Goal: Navigation & Orientation: Find specific page/section

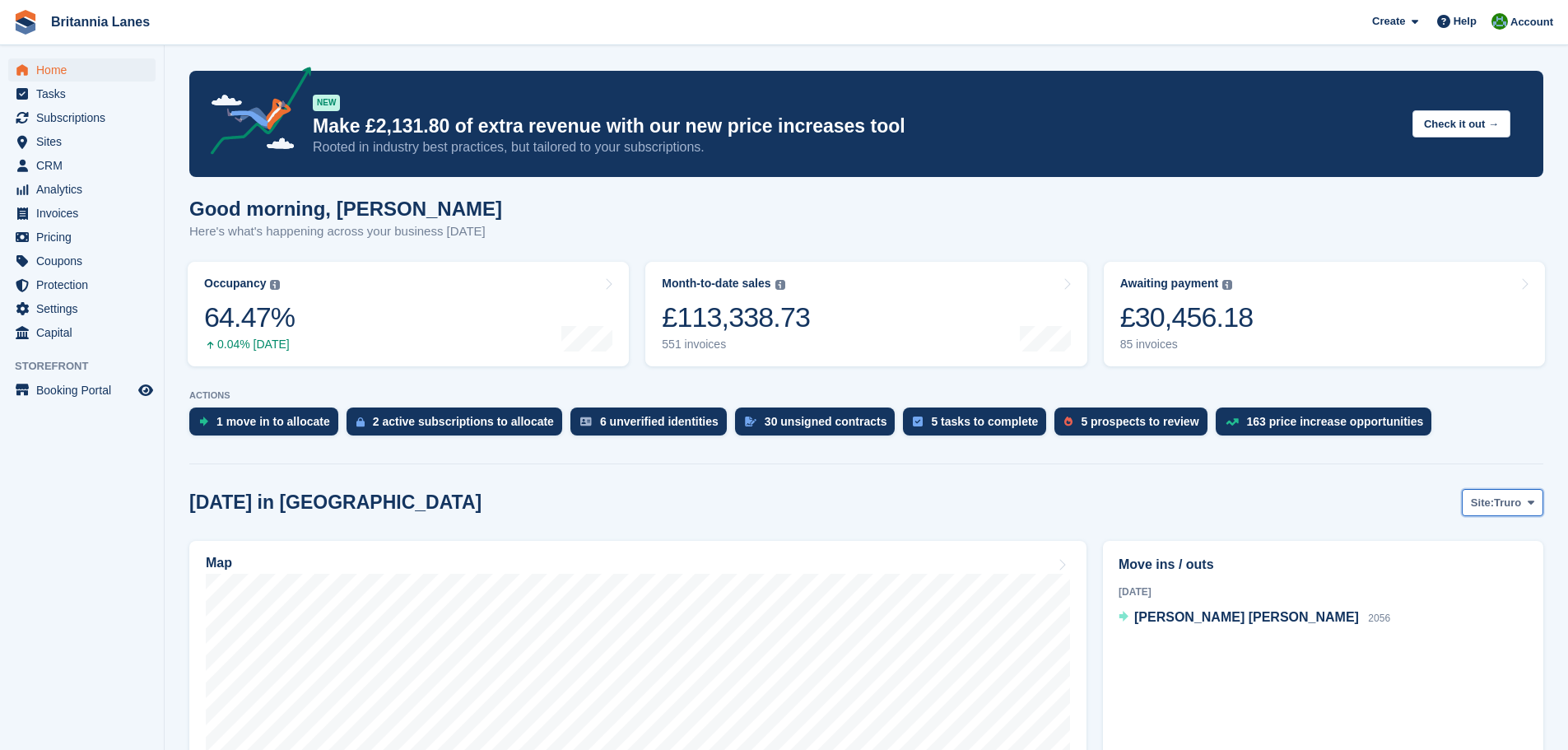
click at [1499, 490] on button "Site: Truro" at bounding box center [1503, 502] width 82 height 27
click at [1412, 624] on link "Hayle" at bounding box center [1461, 630] width 148 height 30
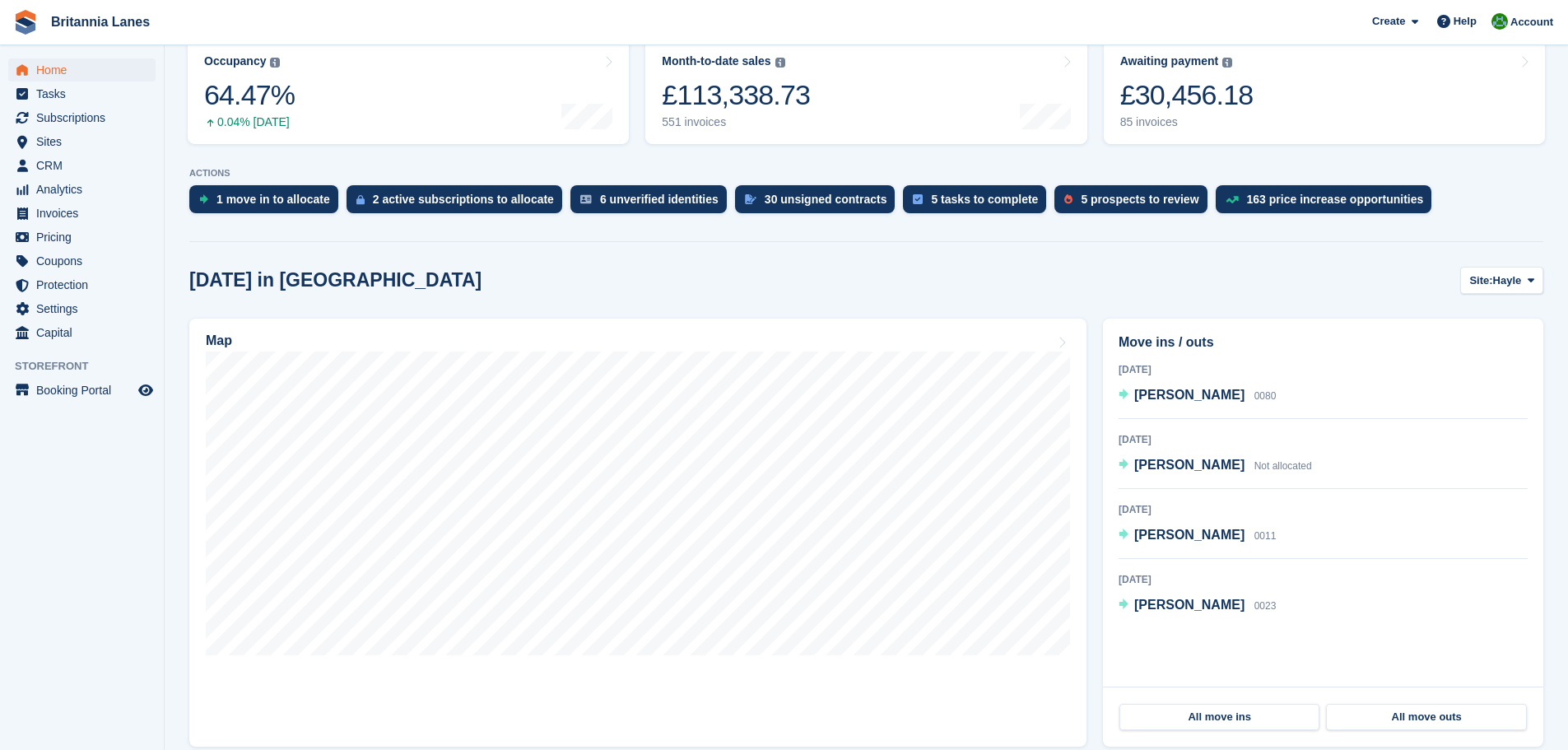
scroll to position [247, 0]
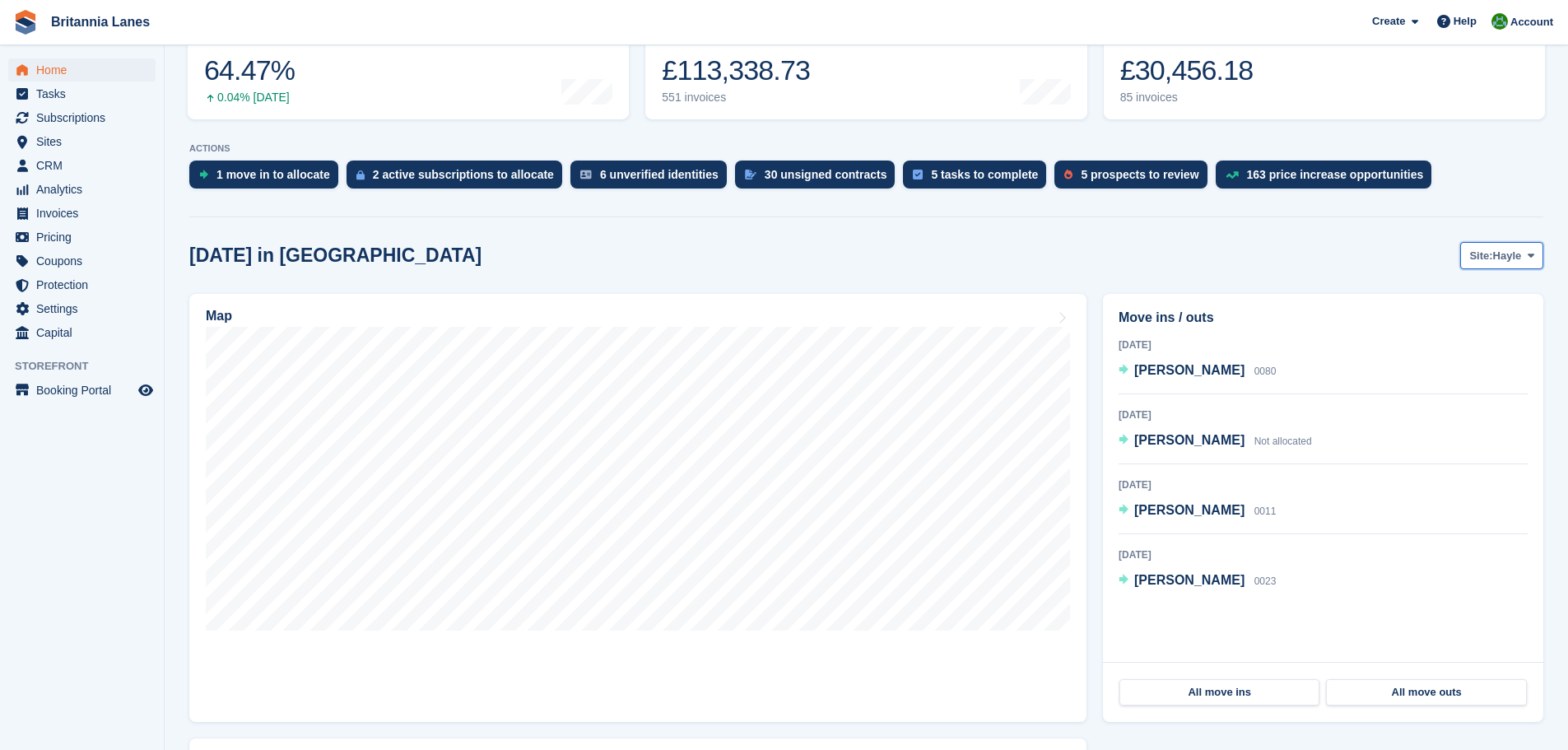
click at [1494, 256] on span "Hayle" at bounding box center [1507, 256] width 29 height 17
click at [1441, 327] on link "Falmouth" at bounding box center [1461, 324] width 148 height 30
click at [1481, 251] on span "Falmouth" at bounding box center [1498, 256] width 49 height 17
click at [1428, 303] on link "Truro" at bounding box center [1461, 294] width 148 height 30
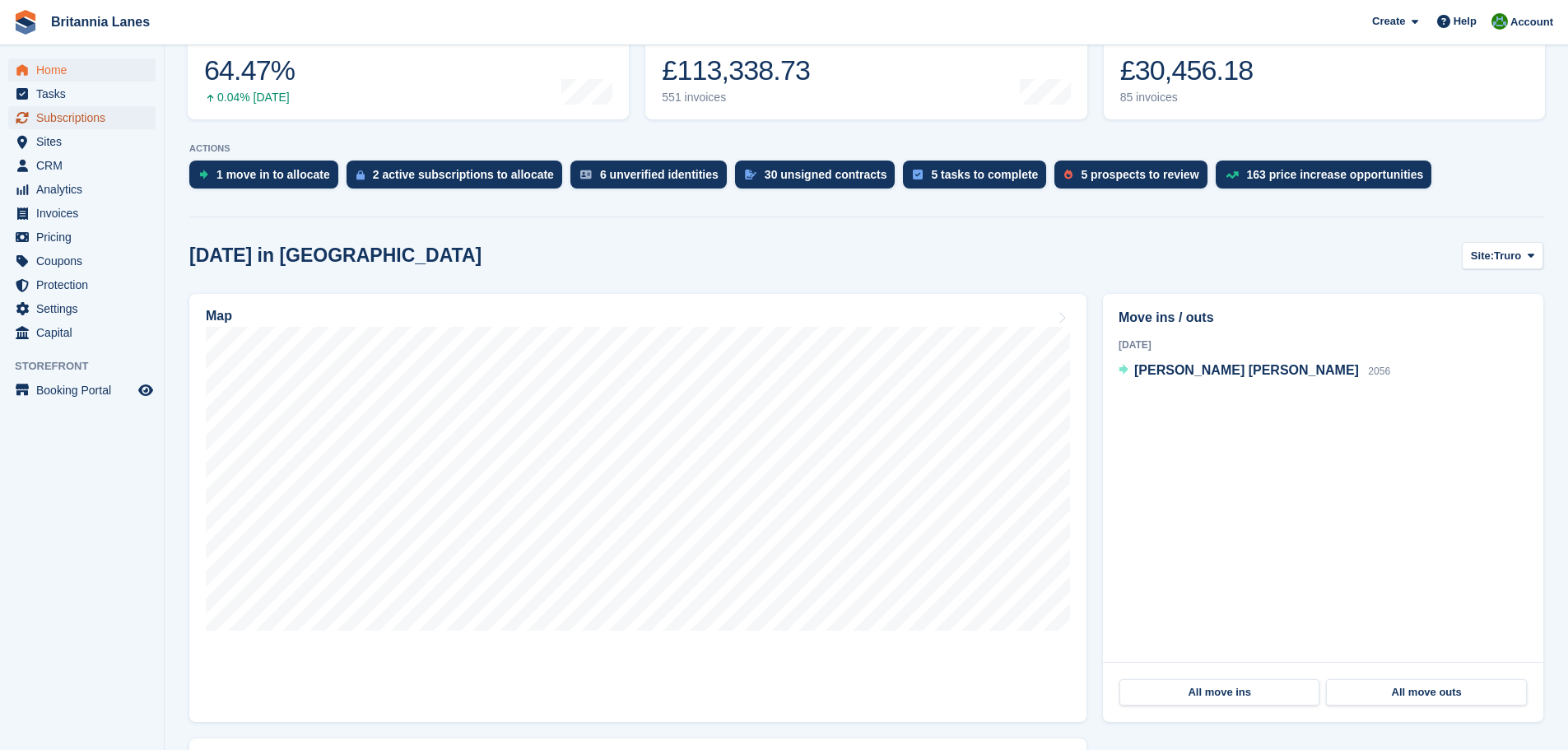
click at [59, 112] on span "Subscriptions" at bounding box center [85, 117] width 98 height 23
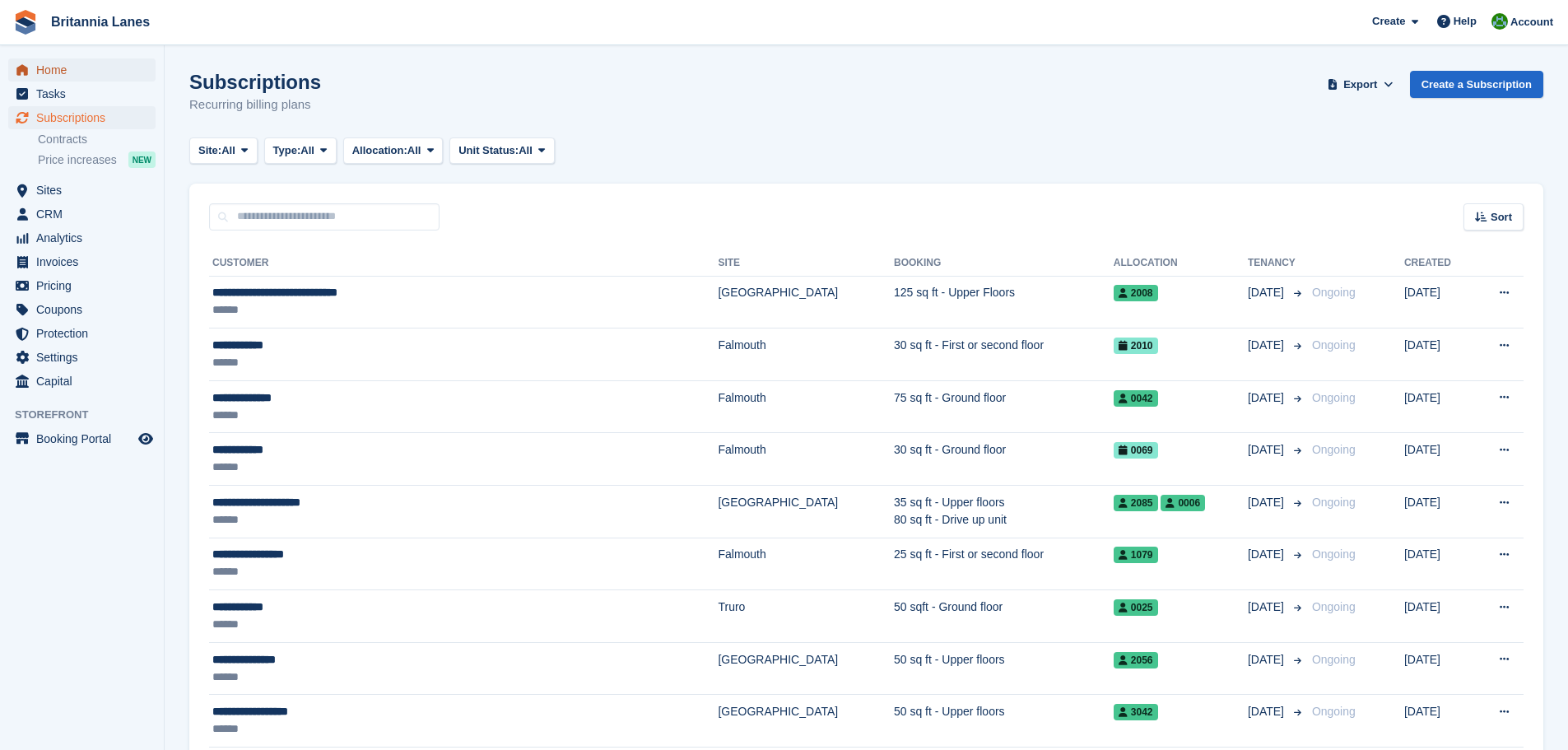
click at [65, 71] on span "Home" at bounding box center [85, 70] width 98 height 23
